Goal: Information Seeking & Learning: Get advice/opinions

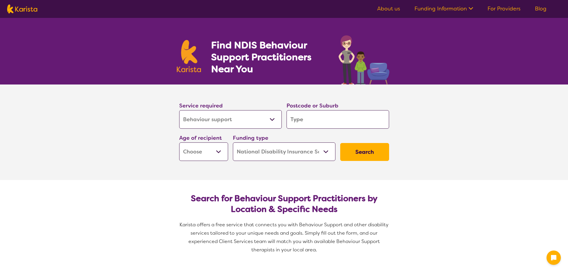
select select "Behaviour support"
select select "NDIS"
select select "Behaviour support"
select select "NDIS"
drag, startPoint x: 0, startPoint y: 0, endPoint x: 300, endPoint y: 120, distance: 323.1
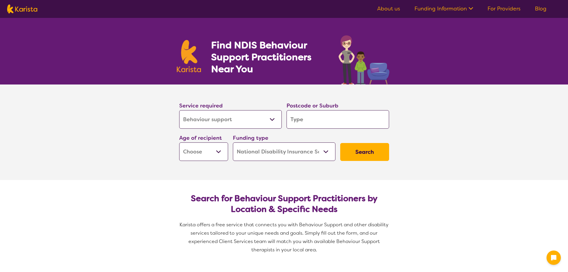
click at [300, 120] on input "search" at bounding box center [337, 119] width 103 height 18
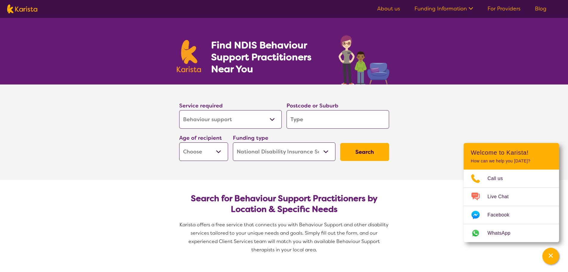
click at [323, 119] on input "search" at bounding box center [337, 119] width 103 height 18
type input "2"
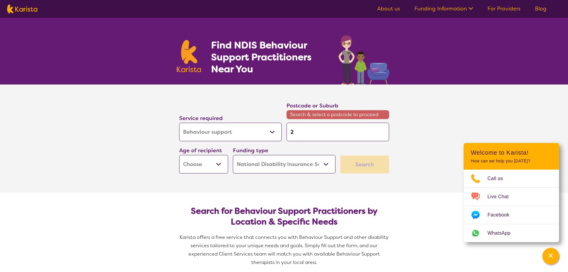
type input "24"
type input "248"
type input "2484"
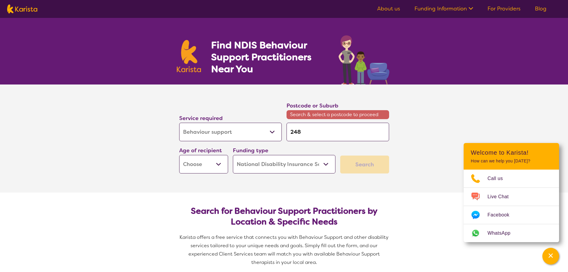
type input "2484"
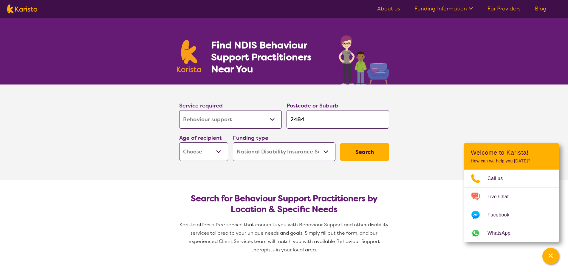
click at [325, 121] on input "2484" at bounding box center [337, 119] width 103 height 18
click at [311, 118] on input "2484" at bounding box center [337, 119] width 103 height 18
type input "2484"
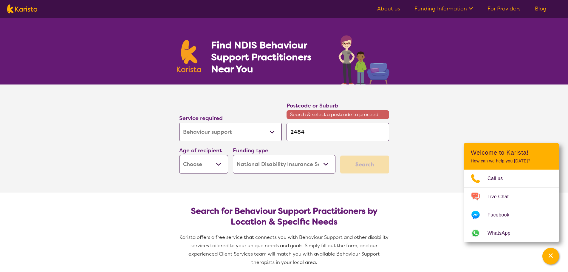
click at [311, 134] on input "2484" at bounding box center [337, 131] width 103 height 18
type input "2484"
type input "248"
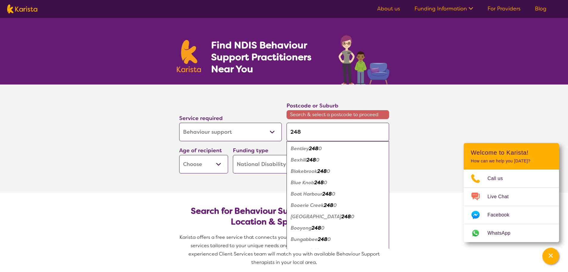
type input "2484"
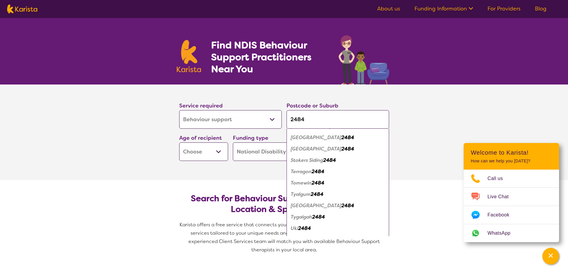
scroll to position [447, 0]
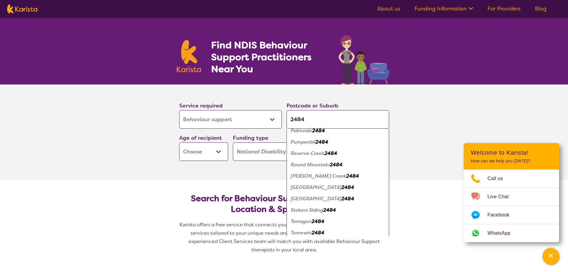
click at [321, 199] on em "[GEOGRAPHIC_DATA]" at bounding box center [316, 198] width 51 height 6
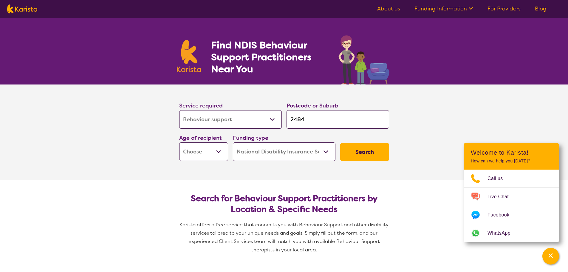
click at [199, 150] on select "Early Childhood - 0 to 9 Child - 10 to 11 Adolescent - 12 to 17 Adult - 18 to 6…" at bounding box center [203, 151] width 49 height 18
select select "CH"
click at [179, 142] on select "Early Childhood - 0 to 9 Child - 10 to 11 Adolescent - 12 to 17 Adult - 18 to 6…" at bounding box center [203, 151] width 49 height 18
select select "CH"
click at [307, 152] on select "Home Care Package (HCP) National Disability Insurance Scheme (NDIS) I don't know" at bounding box center [284, 151] width 103 height 18
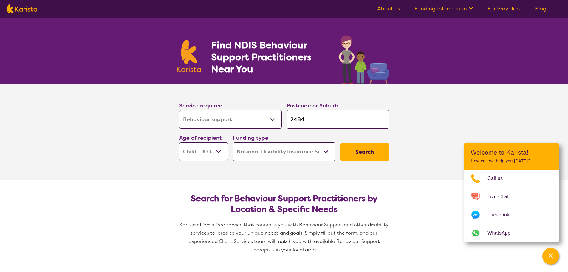
click at [307, 152] on select "Home Care Package (HCP) National Disability Insurance Scheme (NDIS) I don't know" at bounding box center [284, 151] width 103 height 18
click at [373, 152] on button "Search" at bounding box center [364, 152] width 49 height 18
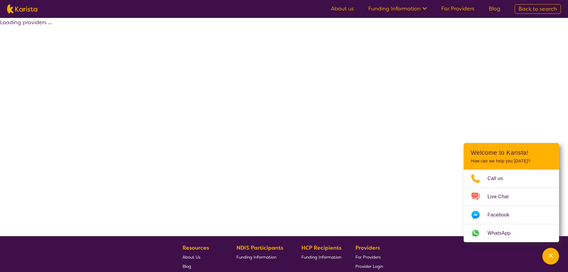
select select "by_score"
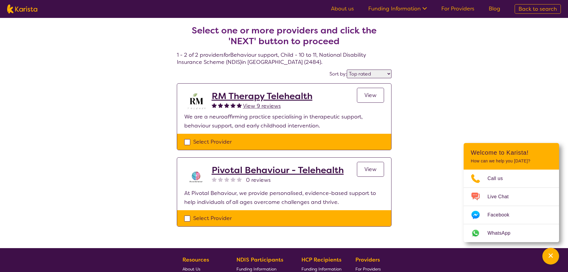
click at [285, 93] on h2 "RM Therapy Telehealth" at bounding box center [262, 96] width 101 height 11
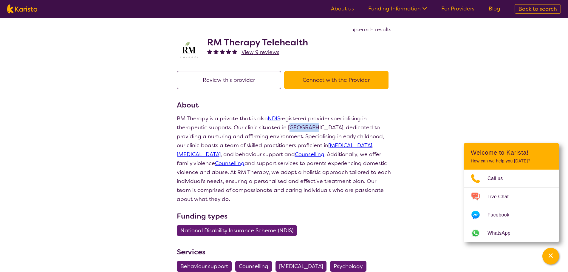
drag, startPoint x: 287, startPoint y: 127, endPoint x: 311, endPoint y: 128, distance: 23.9
click at [311, 128] on p "RM Therapy is a private that is also NDIS registered provider specialising in t…" at bounding box center [284, 158] width 215 height 89
copy p "Bundoora"
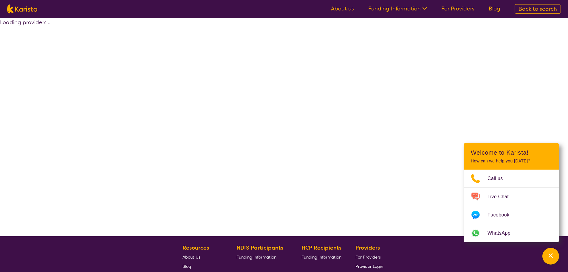
select select "by_score"
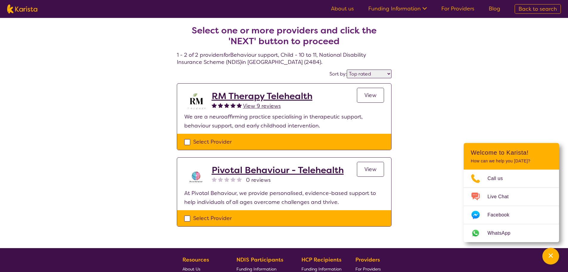
click at [367, 169] on span "View" at bounding box center [370, 168] width 12 height 7
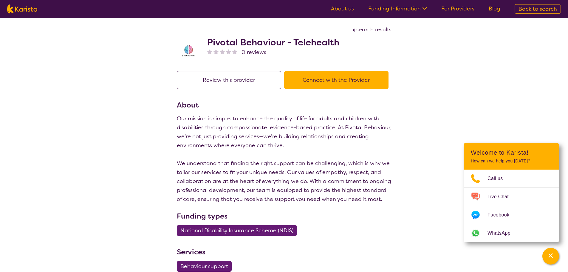
click at [366, 72] on button "Connect with the Provider" at bounding box center [336, 80] width 104 height 18
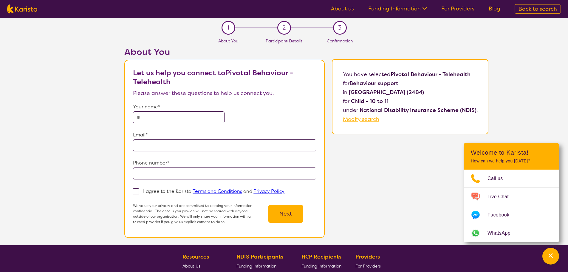
click at [398, 71] on b "Pivotal Behaviour - Telehealth" at bounding box center [430, 74] width 80 height 7
drag, startPoint x: 392, startPoint y: 74, endPoint x: 432, endPoint y: 72, distance: 40.3
click at [432, 72] on b "Pivotal Behaviour - Telehealth" at bounding box center [430, 74] width 80 height 7
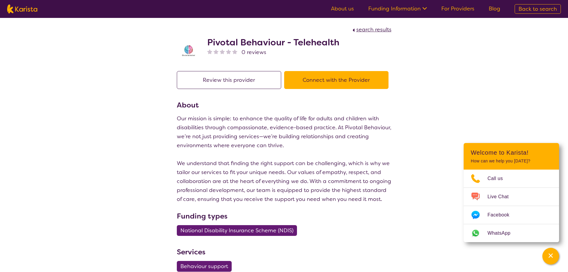
select select "by_score"
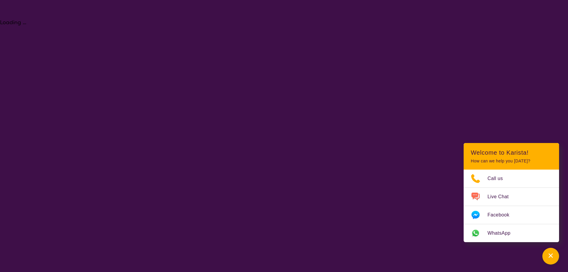
select select "Behaviour support"
select select "CH"
select select "NDIS"
select select "Behaviour support"
select select "CH"
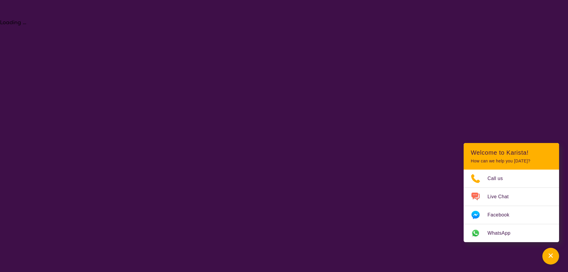
select select "NDIS"
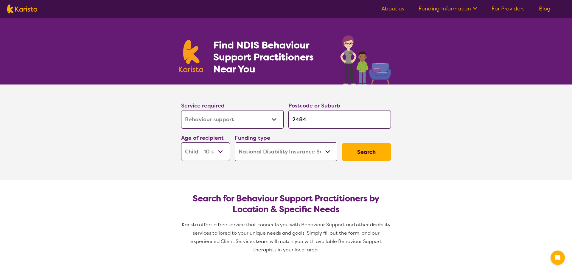
select select "Behaviour support"
select select "CH"
select select "NDIS"
select select "Behaviour support"
select select "CH"
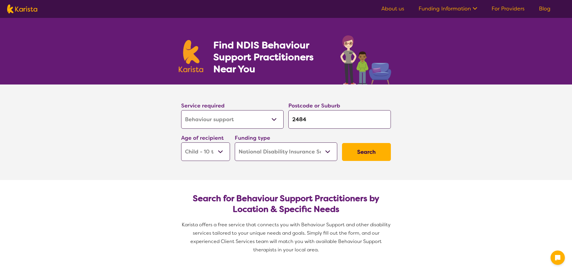
select select "NDIS"
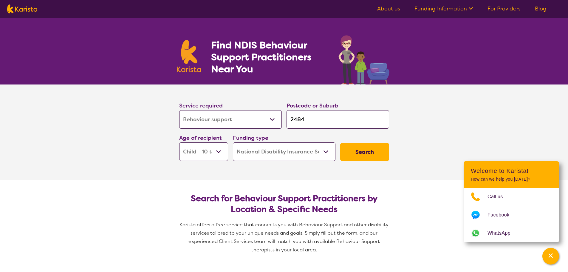
drag, startPoint x: 341, startPoint y: 120, endPoint x: 263, endPoint y: 121, distance: 77.8
click at [263, 121] on div "Service required Allied Health Assistant Assessment (ADHD or Autism) Behaviour …" at bounding box center [284, 131] width 215 height 64
type input "t"
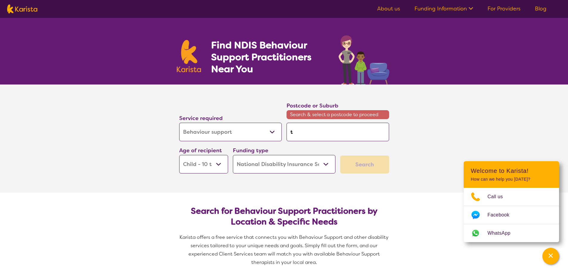
type input "tw"
type input "twe"
type input "twee"
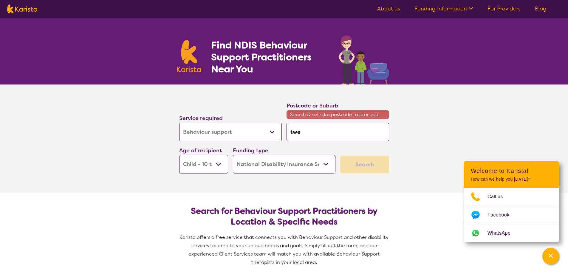
type input "twee"
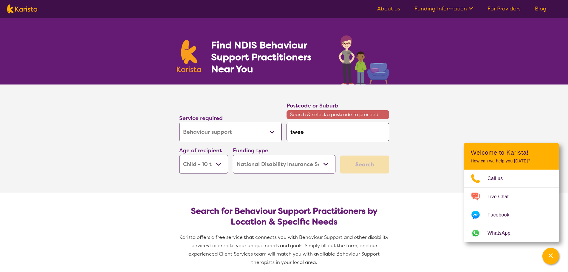
type input "tweed"
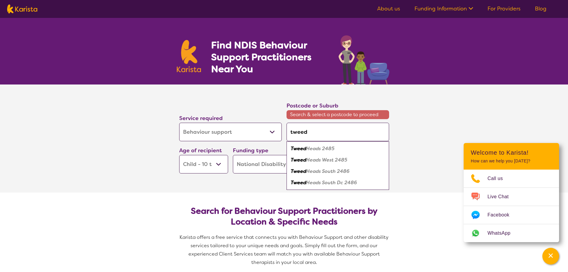
click at [309, 135] on input "tweed" at bounding box center [337, 131] width 103 height 18
click at [297, 150] on em "Tweed" at bounding box center [298, 148] width 15 height 6
type input "2485"
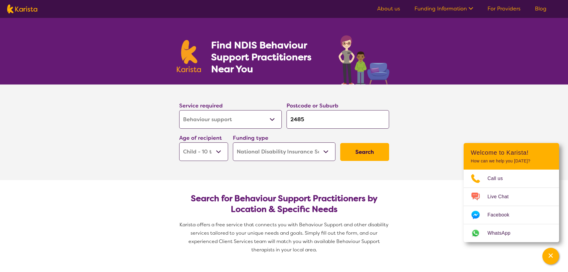
click at [313, 116] on input "2485" at bounding box center [337, 119] width 103 height 18
click at [367, 151] on button "Search" at bounding box center [364, 152] width 49 height 18
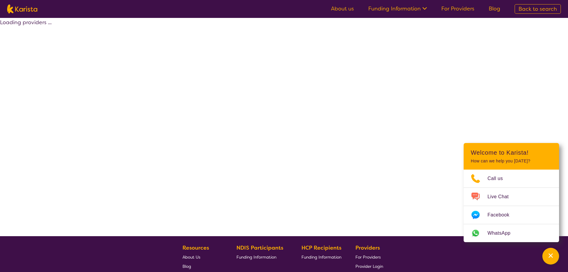
select select "by_score"
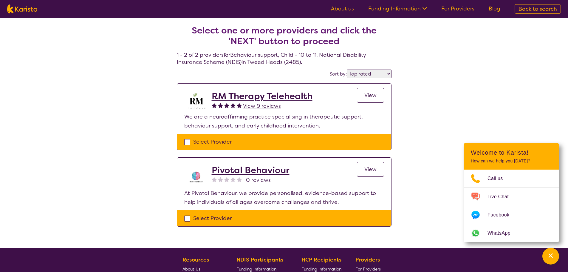
select select "Behaviour support"
select select "CH"
select select "NDIS"
select select "Behaviour support"
select select "CH"
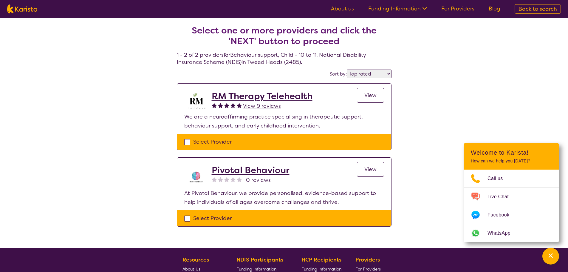
select select "NDIS"
